Goal: Information Seeking & Learning: Learn about a topic

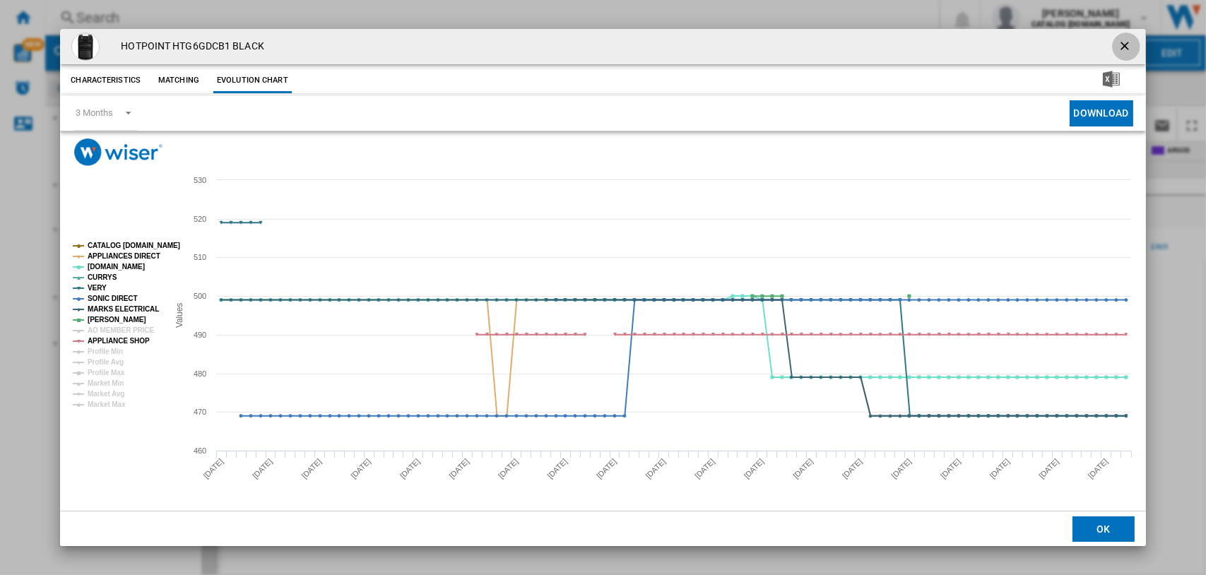
click at [1128, 40] on ng-md-icon "getI18NText('BUTTONS.CLOSE_DIALOG')" at bounding box center [1126, 47] width 17 height 17
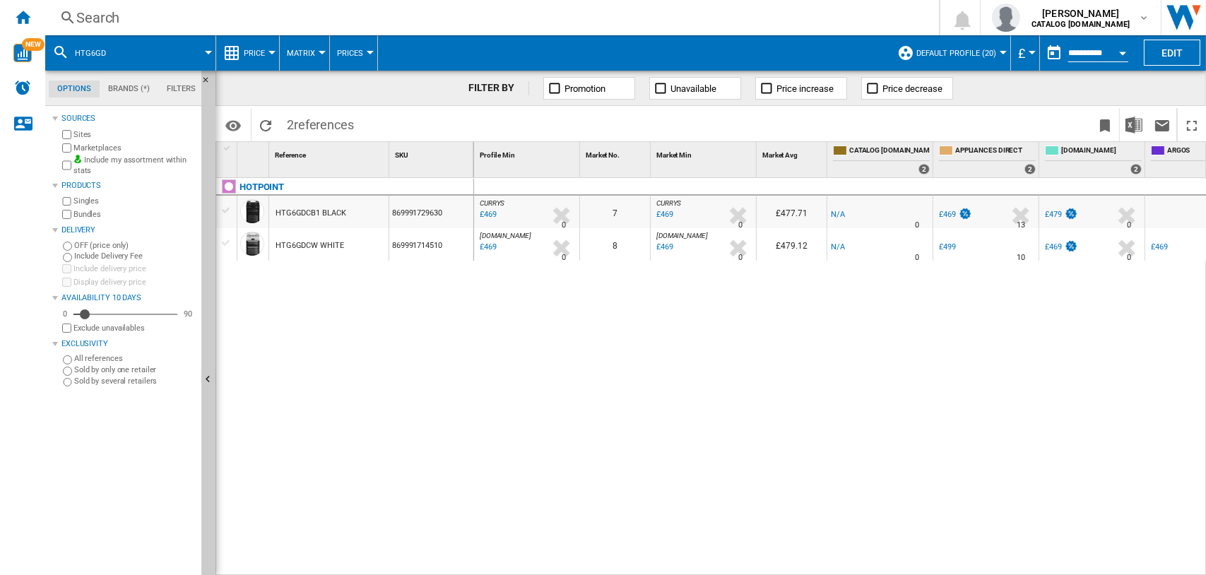
click at [102, 20] on div "Search" at bounding box center [489, 18] width 826 height 20
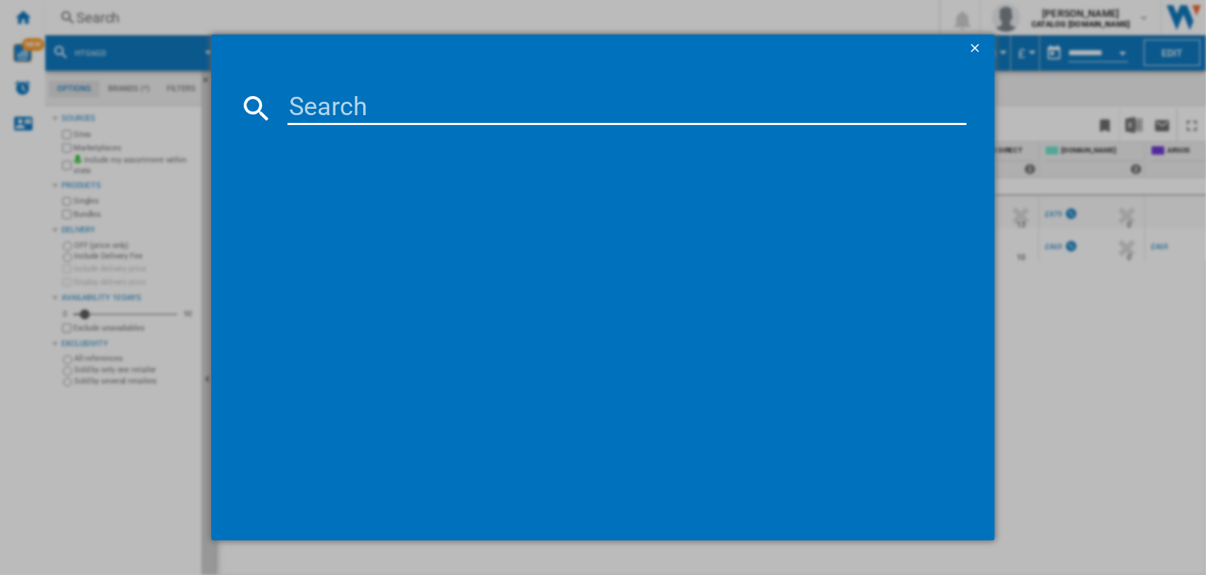
click at [372, 109] on input at bounding box center [628, 108] width 680 height 34
type input "h71hp"
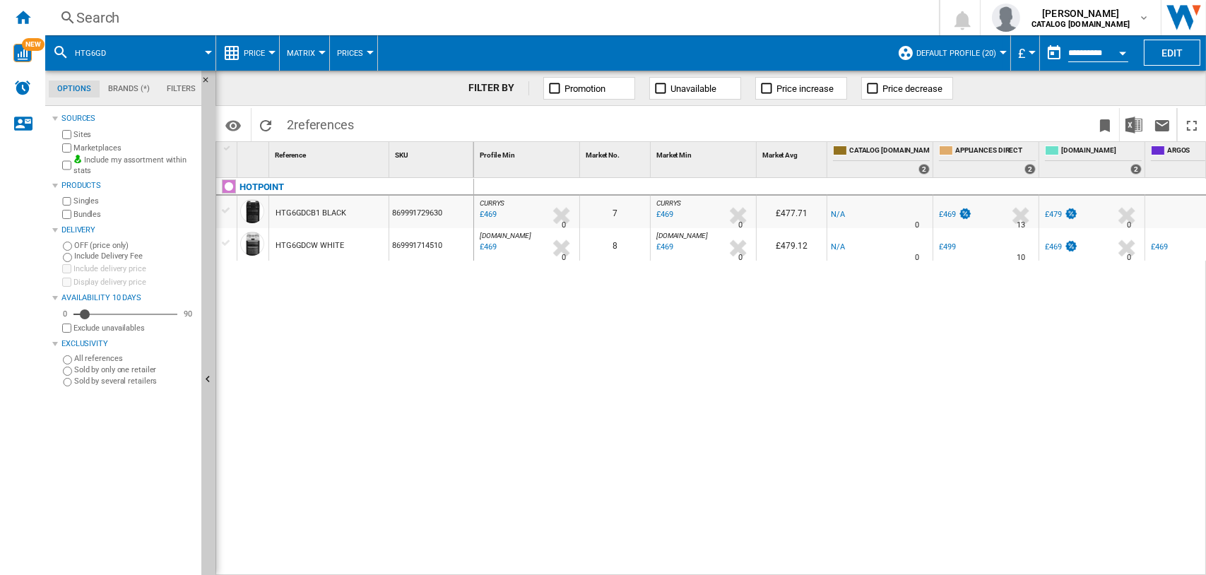
click at [79, 18] on div "Search" at bounding box center [489, 18] width 826 height 20
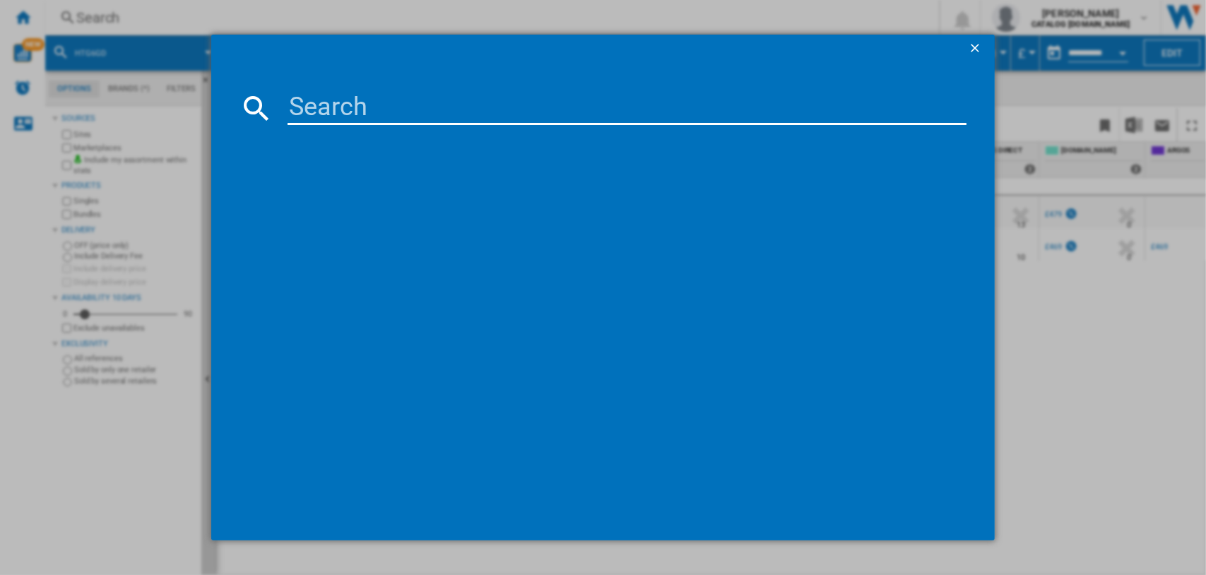
click at [380, 110] on input at bounding box center [628, 108] width 680 height 34
type input "h81h"
click at [975, 47] on ng-md-icon "getI18NText('BUTTONS.CLOSE_DIALOG')" at bounding box center [976, 49] width 17 height 17
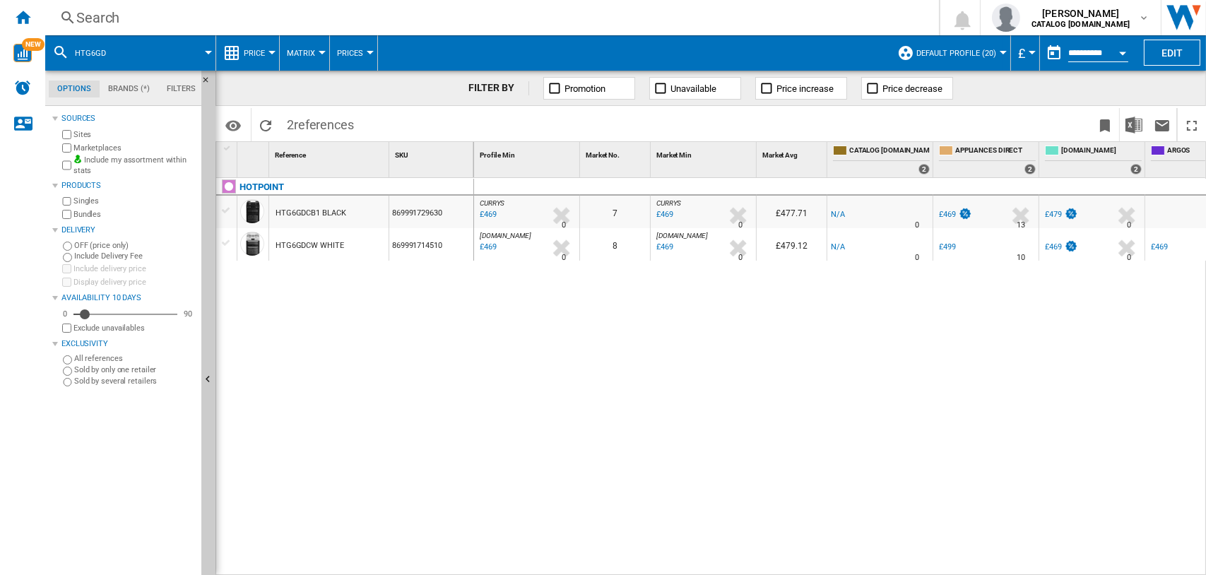
click at [102, 15] on div "Search" at bounding box center [489, 18] width 826 height 20
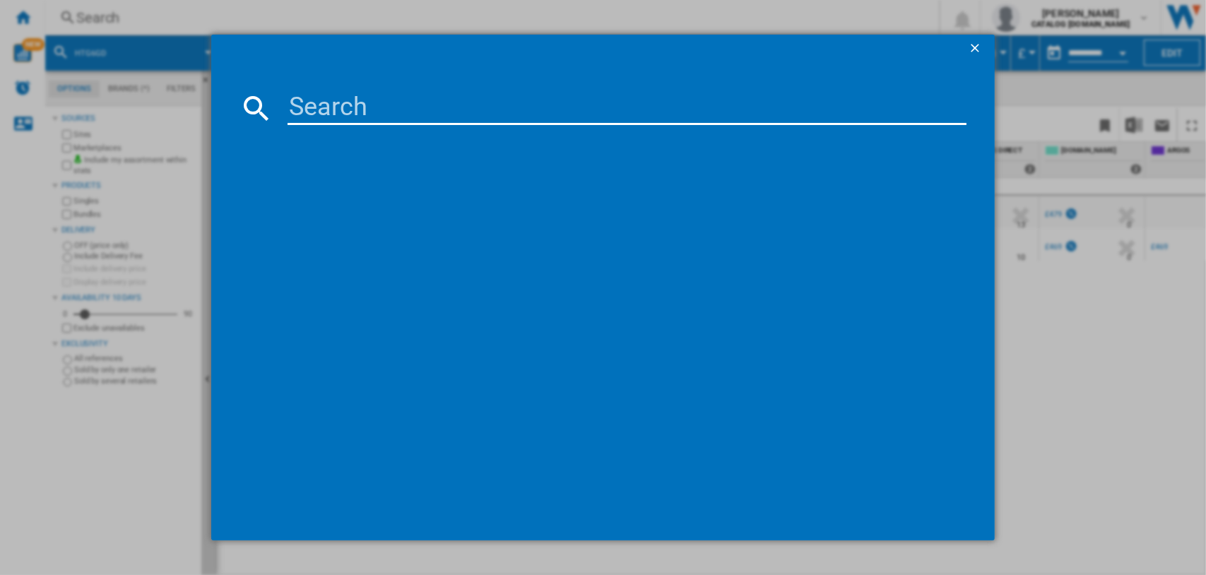
click at [415, 108] on input at bounding box center [628, 108] width 680 height 34
type input "h71h"
click at [974, 42] on ng-md-icon "getI18NText('BUTTONS.CLOSE_DIALOG')" at bounding box center [976, 49] width 17 height 17
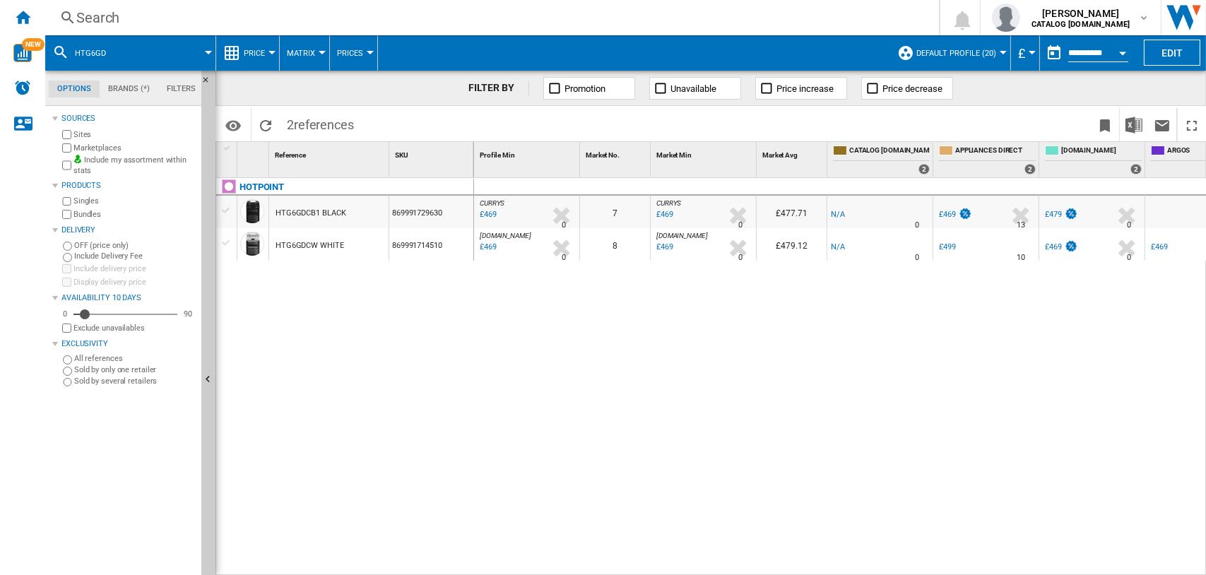
click at [73, 13] on ng-md-icon at bounding box center [67, 18] width 17 height 18
click at [94, 18] on div "Search" at bounding box center [489, 18] width 826 height 20
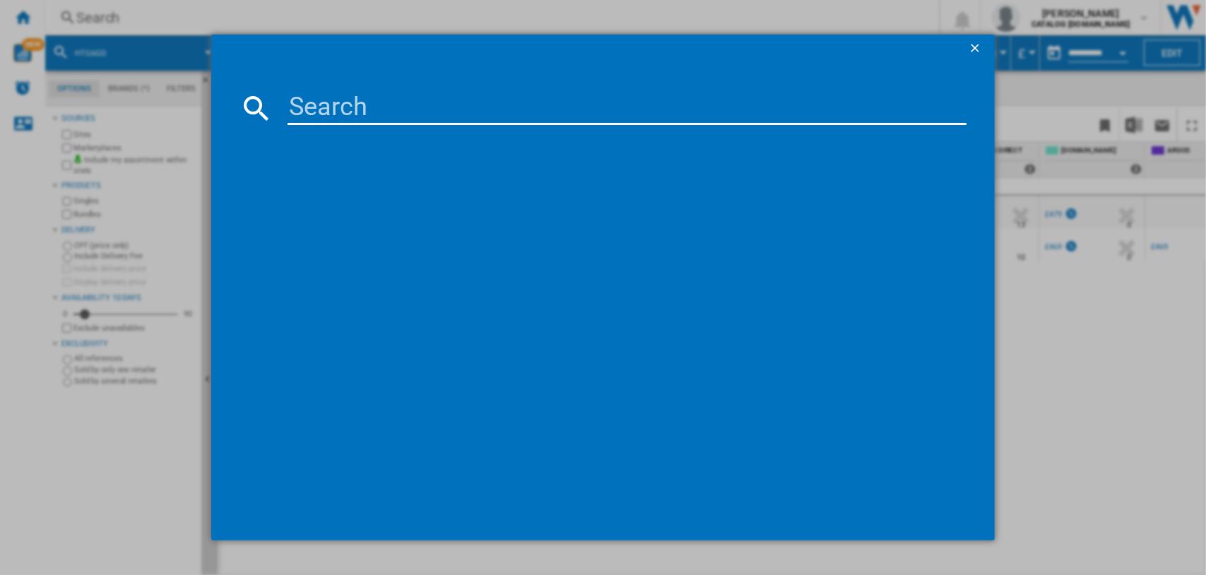
click at [367, 108] on input at bounding box center [628, 108] width 680 height 34
click at [336, 109] on input "H7I HP42 L UK" at bounding box center [628, 108] width 680 height 34
click at [464, 107] on input "H7IHP42 L UK" at bounding box center [628, 108] width 680 height 34
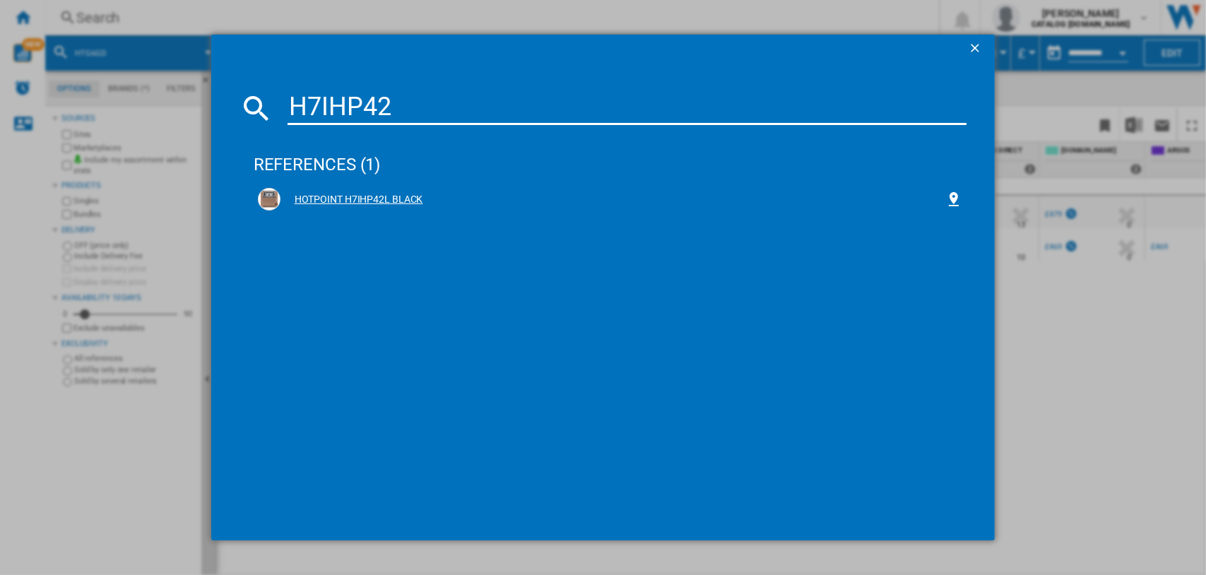
type input "H7IHP42"
click at [342, 194] on div "HOTPOINT H7IHP42L BLACK" at bounding box center [614, 200] width 666 height 14
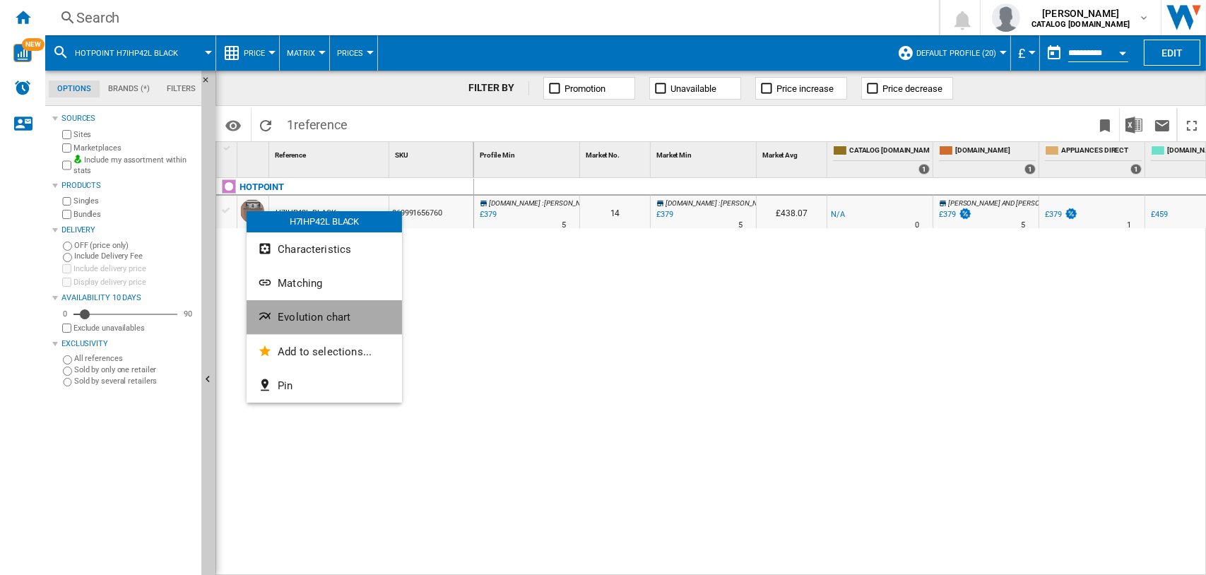
click at [284, 317] on span "Evolution chart" at bounding box center [314, 317] width 73 height 13
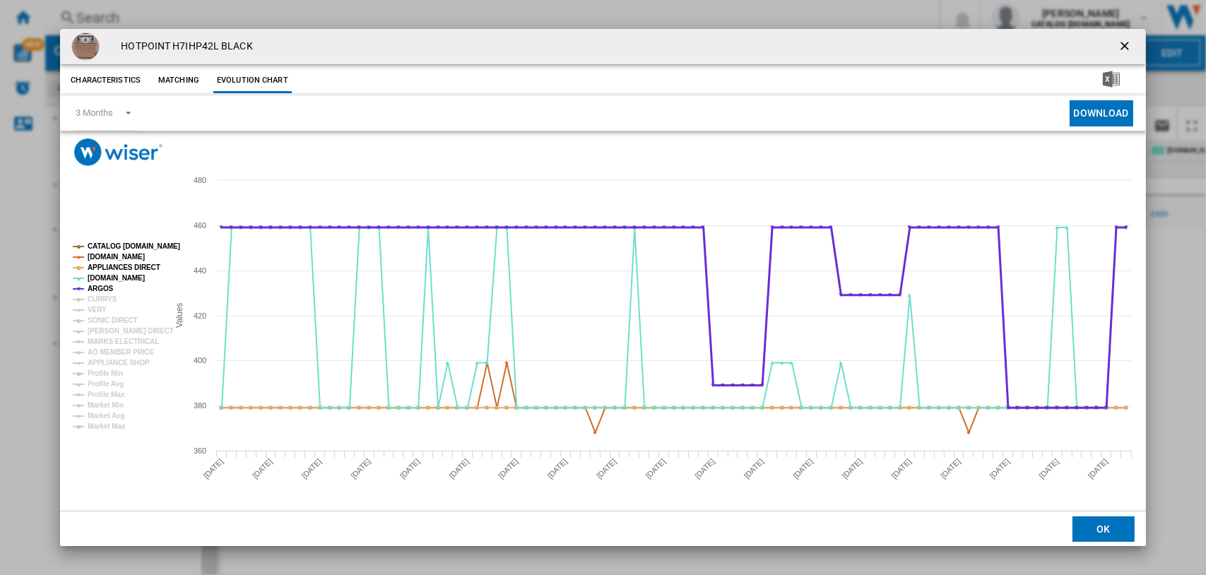
click at [98, 286] on tspan "ARGOS" at bounding box center [101, 289] width 26 height 8
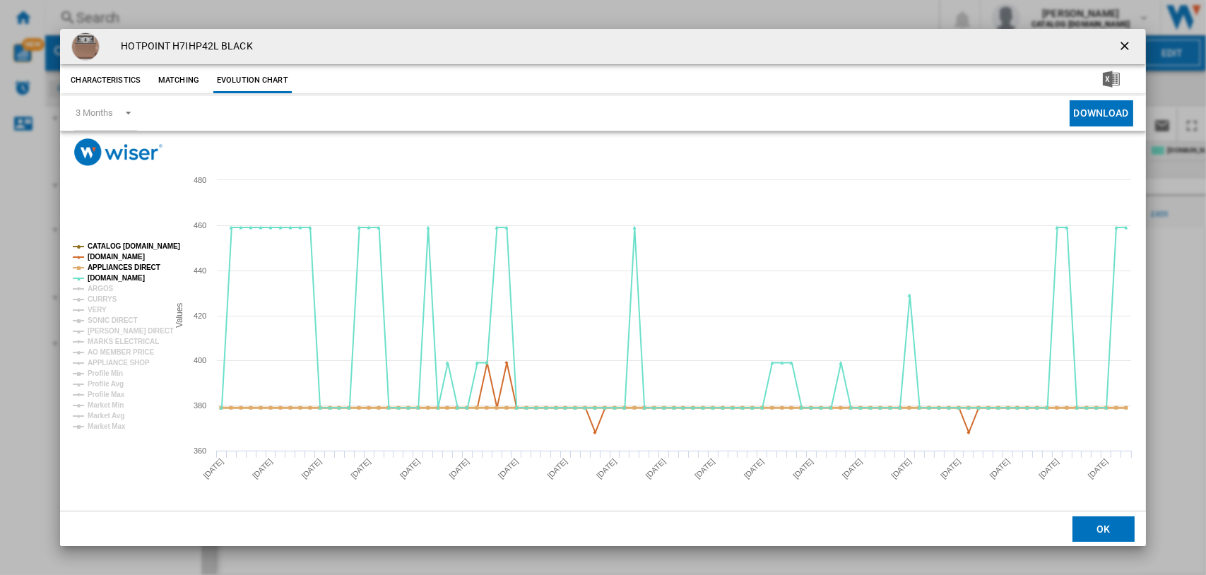
click at [110, 264] on tspan "APPLIANCES DIRECT" at bounding box center [124, 268] width 73 height 8
click at [113, 253] on tspan "AMAZON.CO.UK" at bounding box center [116, 257] width 57 height 8
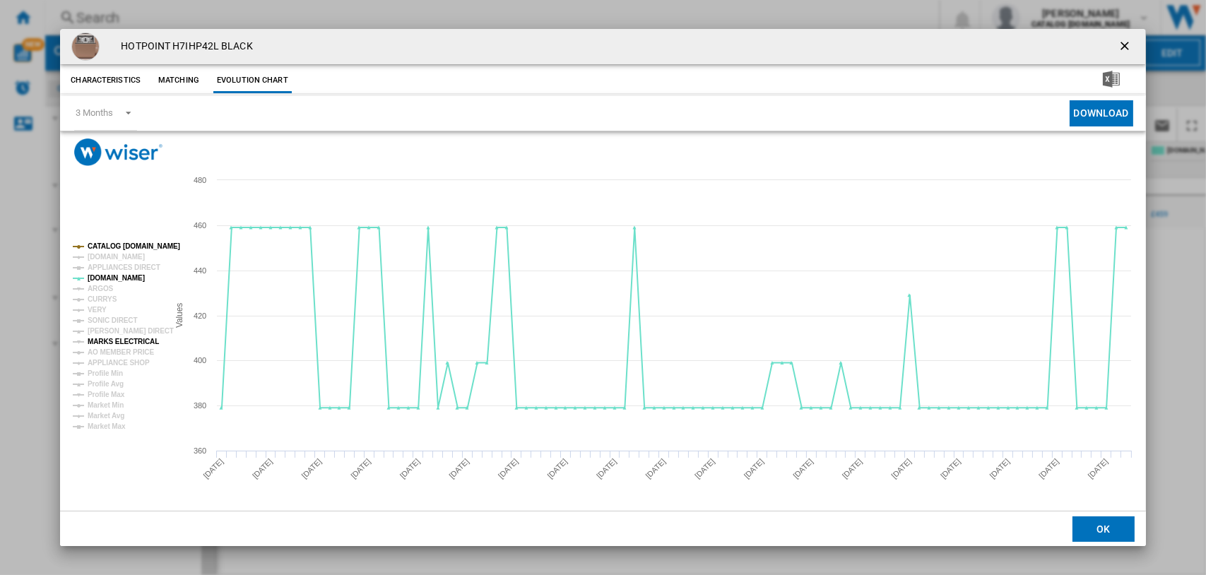
click at [109, 343] on tspan "MARKS ELECTRICAL" at bounding box center [123, 342] width 71 height 8
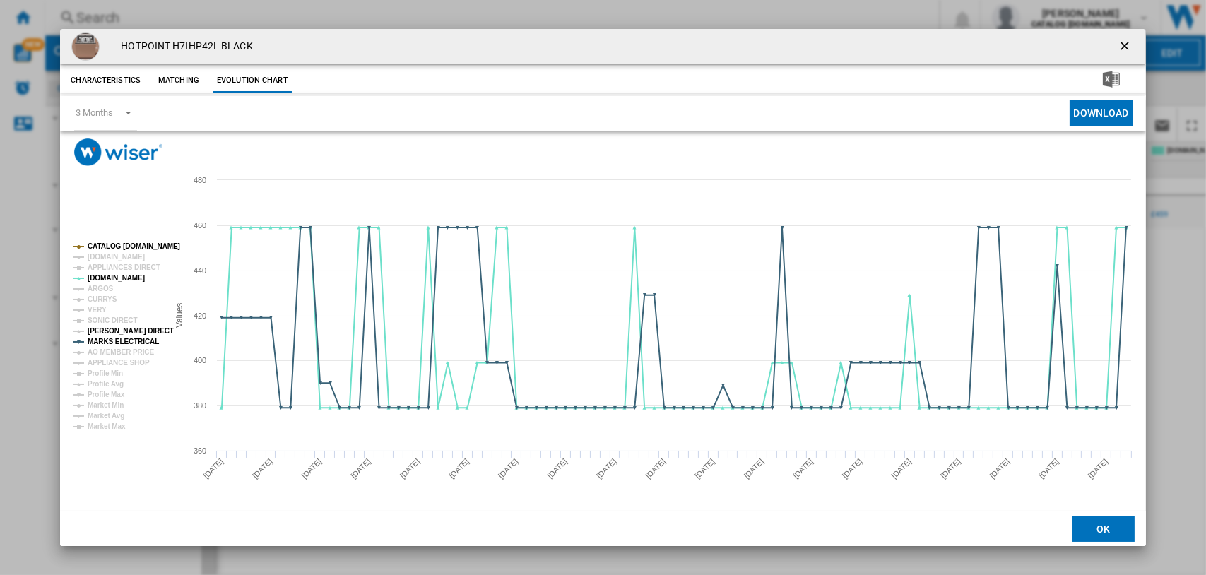
click at [112, 327] on tspan "HUGHES DIRECT" at bounding box center [131, 331] width 86 height 8
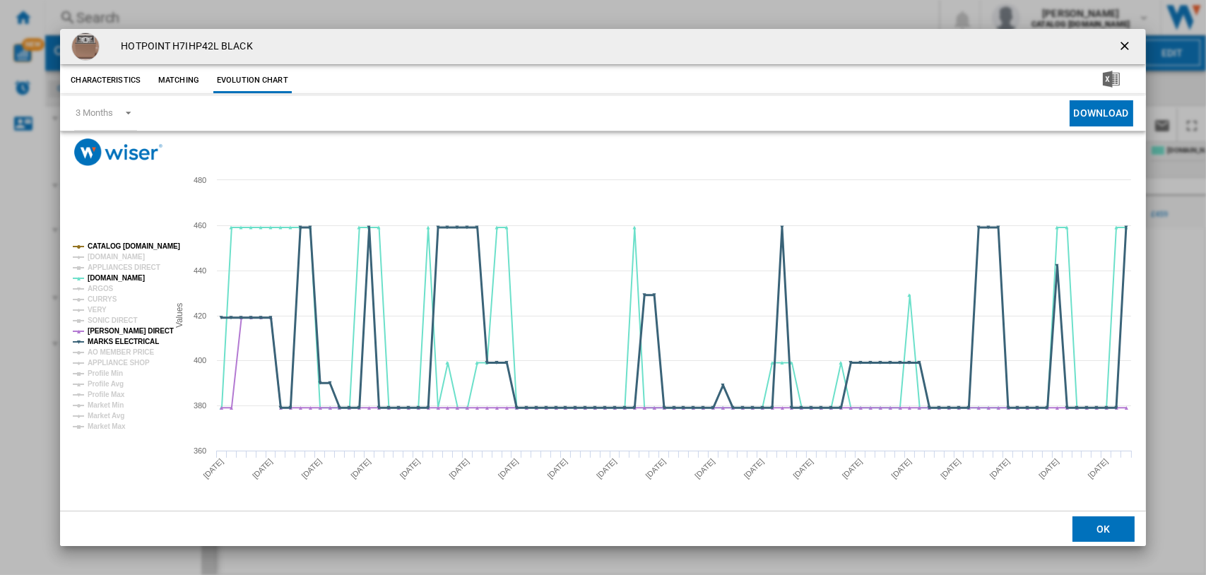
click at [112, 342] on tspan "MARKS ELECTRICAL" at bounding box center [123, 342] width 71 height 8
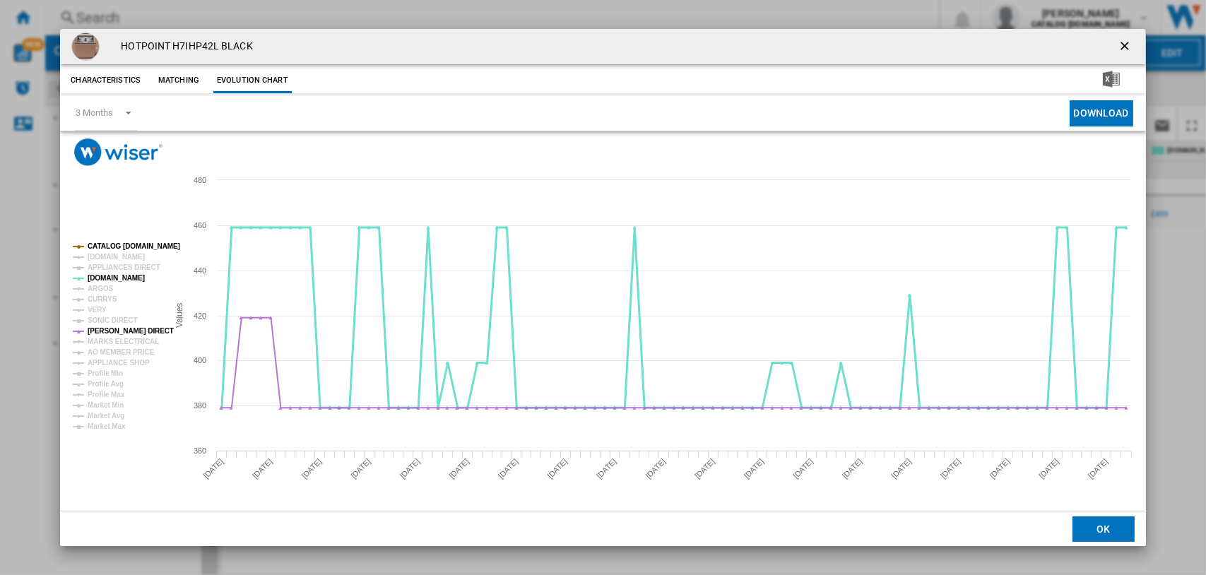
click at [103, 275] on tspan "[DOMAIN_NAME]" at bounding box center [116, 278] width 57 height 8
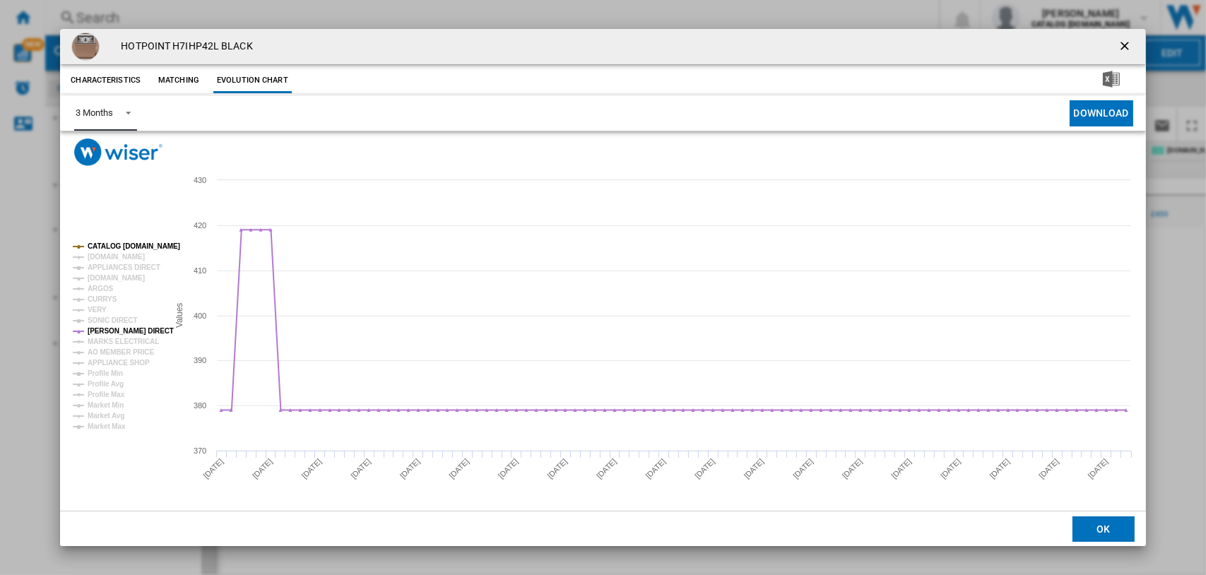
click at [129, 109] on span "Product popup" at bounding box center [124, 111] width 17 height 13
click at [100, 145] on div "6 Months" at bounding box center [94, 147] width 37 height 13
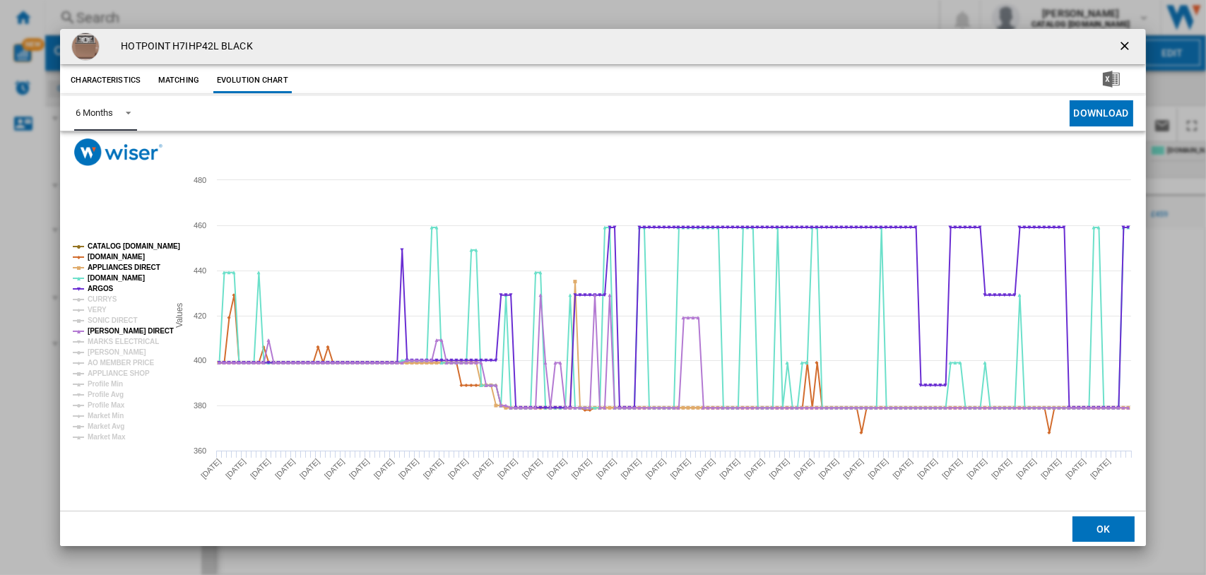
click at [98, 242] on tspan "CATALOG [DOMAIN_NAME]" at bounding box center [134, 246] width 93 height 8
click at [98, 256] on tspan "AMAZON.CO.UK" at bounding box center [116, 257] width 57 height 8
click at [98, 264] on tspan "APPLIANCES DIRECT" at bounding box center [124, 268] width 73 height 8
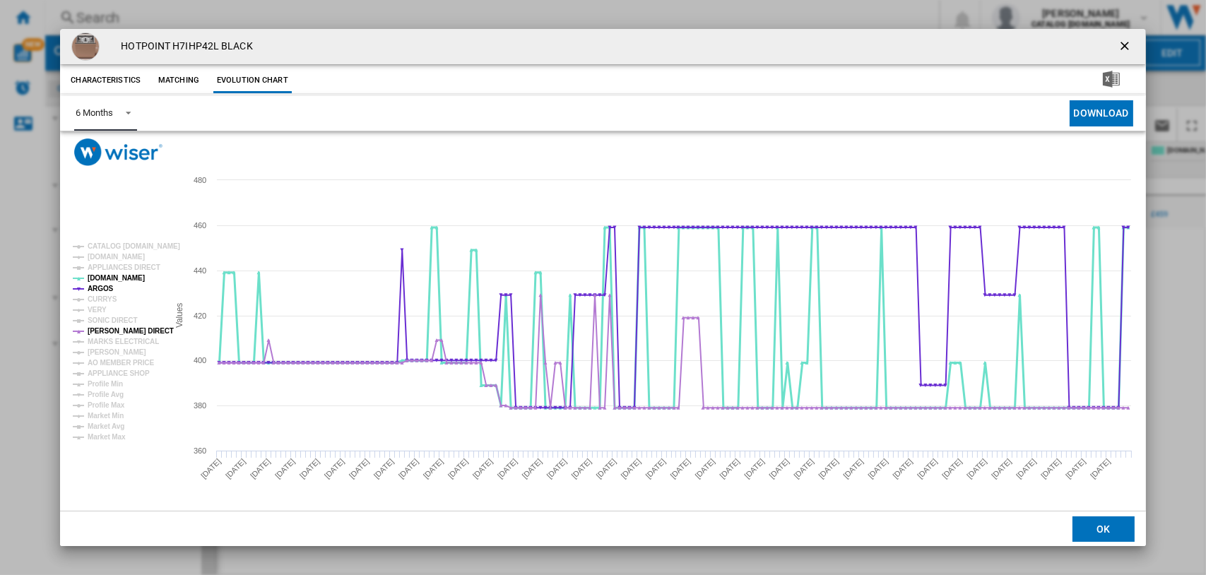
click at [93, 276] on tspan "[DOMAIN_NAME]" at bounding box center [116, 278] width 57 height 8
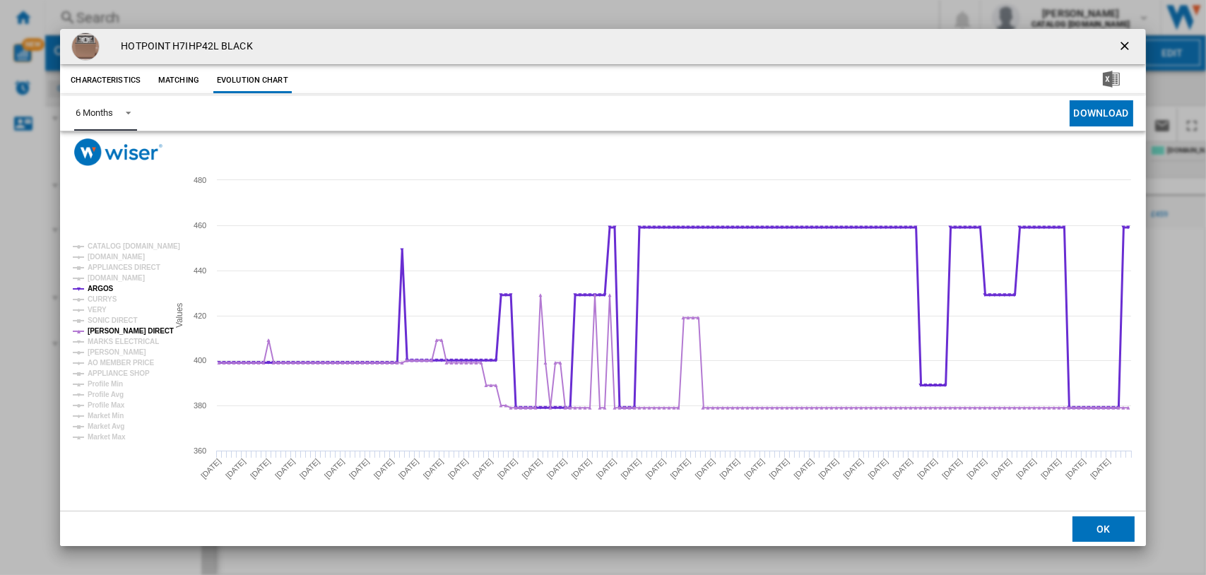
click at [93, 288] on tspan "ARGOS" at bounding box center [101, 289] width 26 height 8
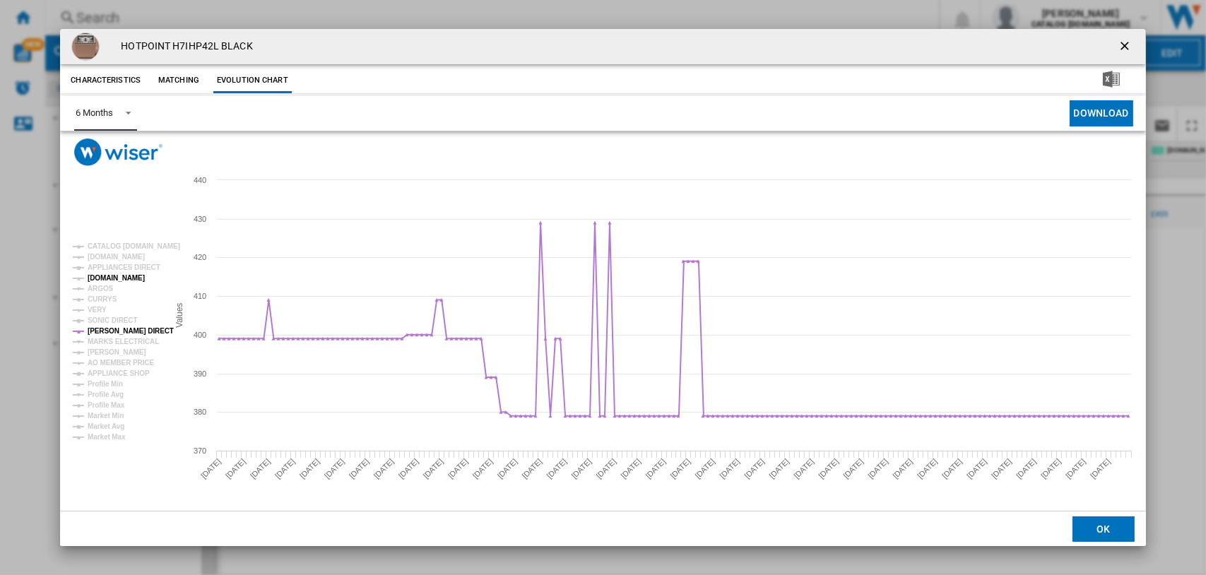
click at [111, 278] on tspan "[DOMAIN_NAME]" at bounding box center [116, 278] width 57 height 8
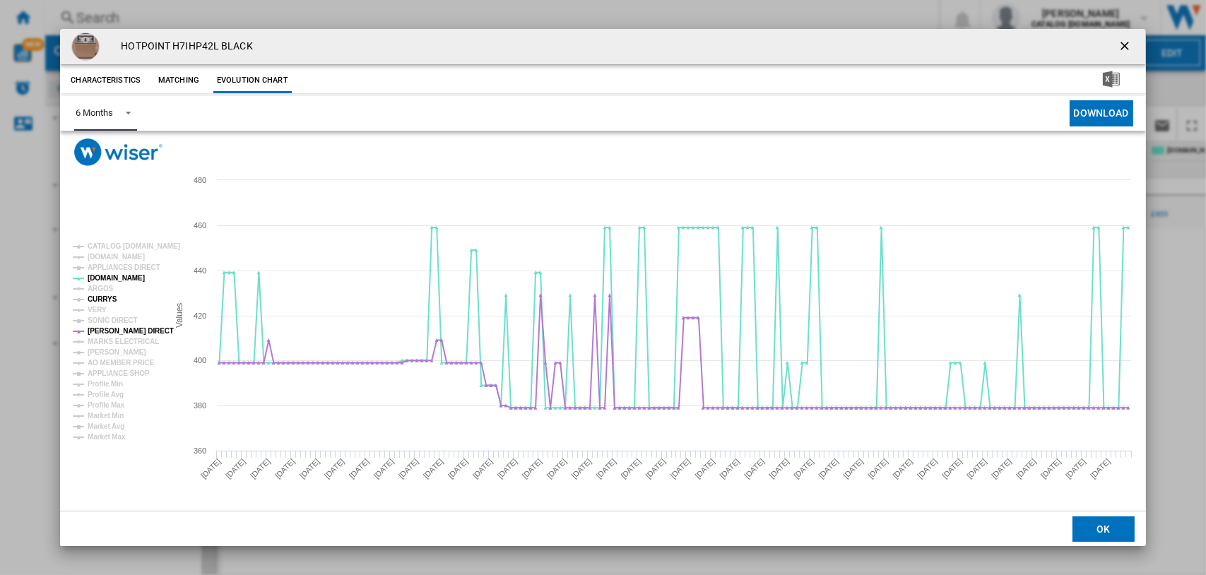
click at [96, 295] on tspan "CURRYS" at bounding box center [103, 299] width 30 height 8
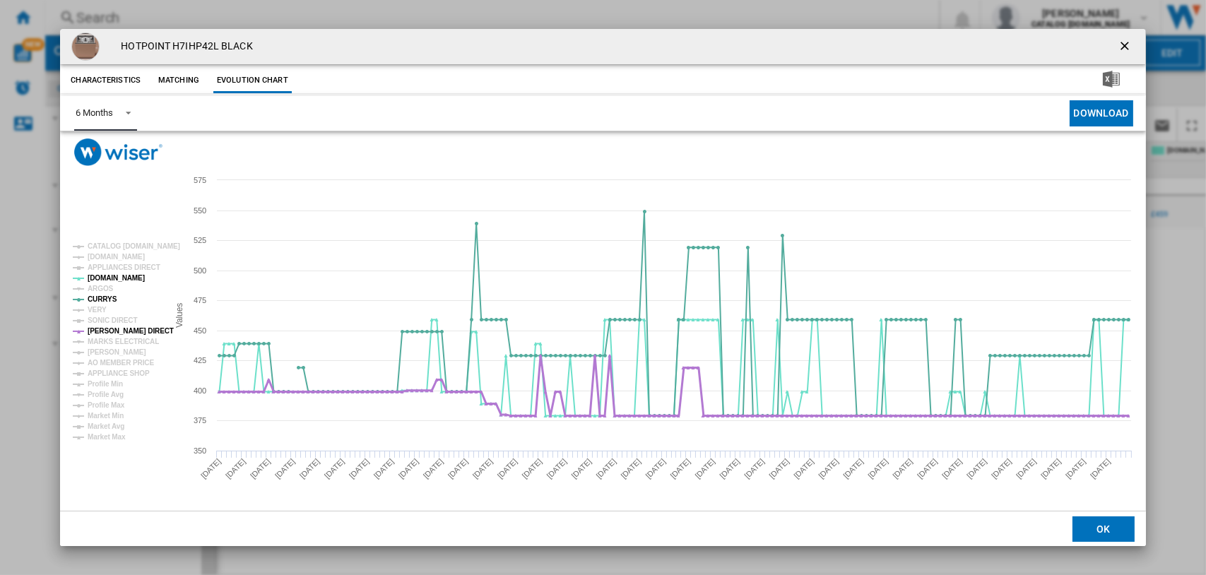
click at [99, 327] on tspan "HUGHES DIRECT" at bounding box center [131, 331] width 86 height 8
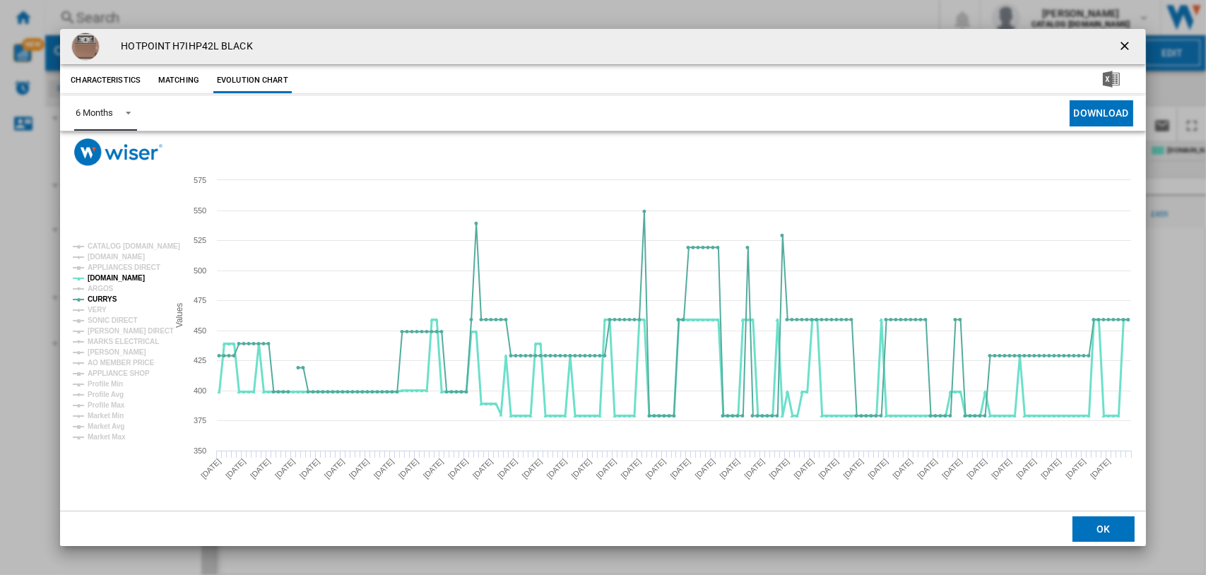
click at [108, 274] on tspan "[DOMAIN_NAME]" at bounding box center [116, 278] width 57 height 8
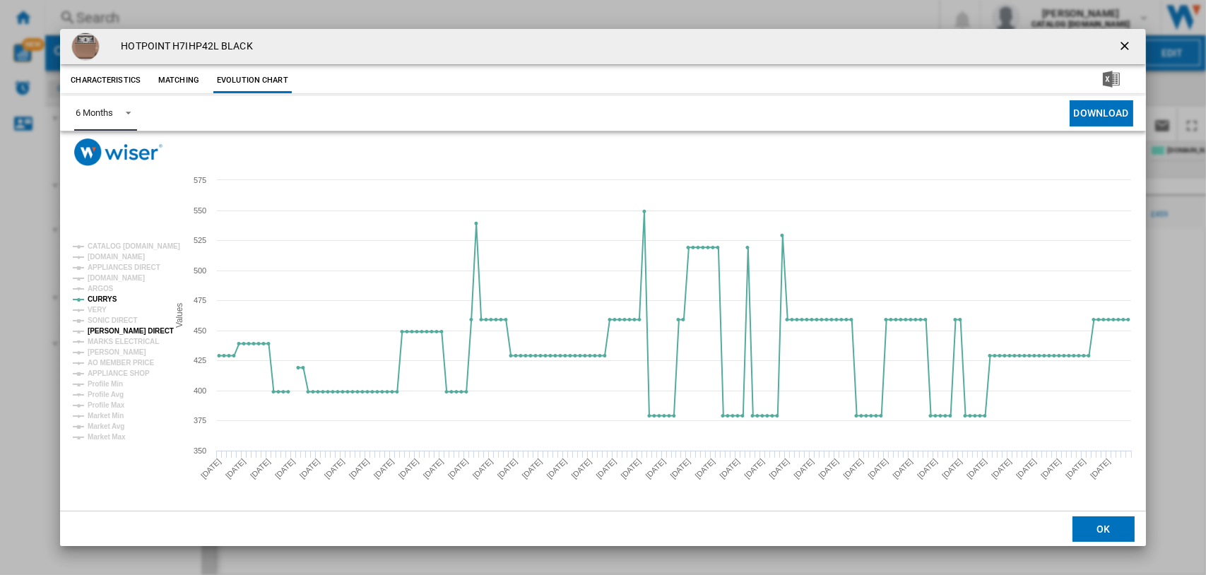
click at [107, 329] on tspan "HUGHES DIRECT" at bounding box center [131, 331] width 86 height 8
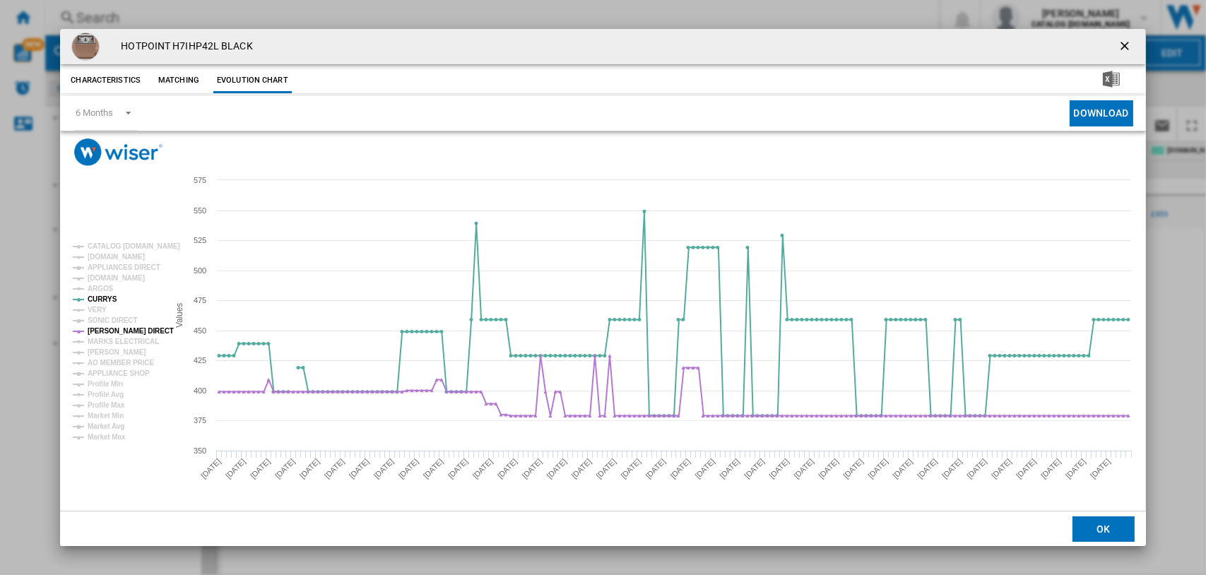
click at [1124, 45] on ng-md-icon "getI18NText('BUTTONS.CLOSE_DIALOG')" at bounding box center [1126, 47] width 17 height 17
